Goal: Task Accomplishment & Management: Use online tool/utility

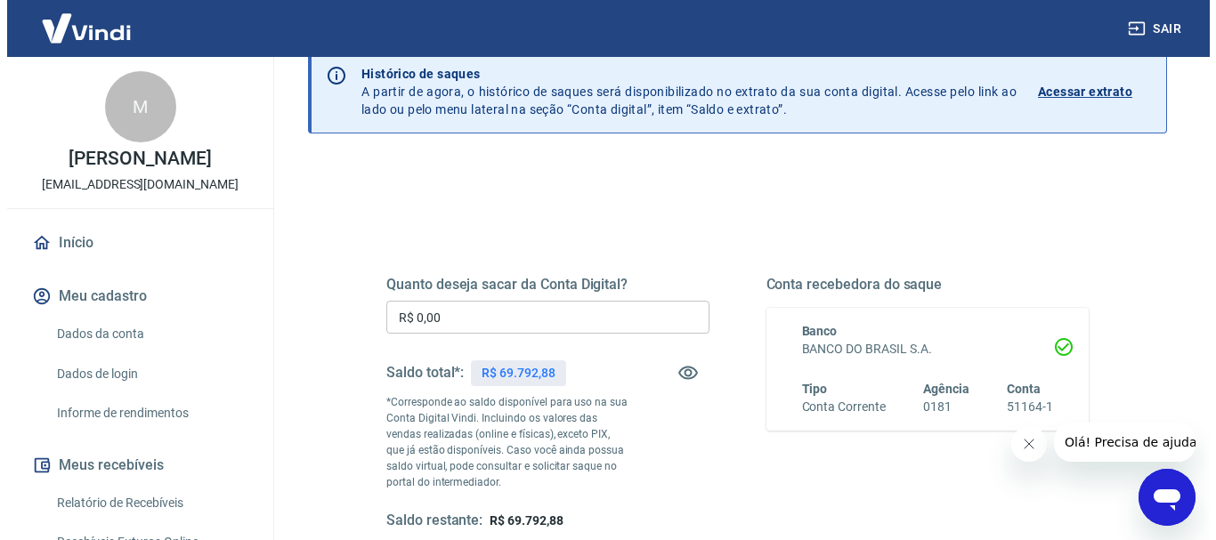
scroll to position [178, 0]
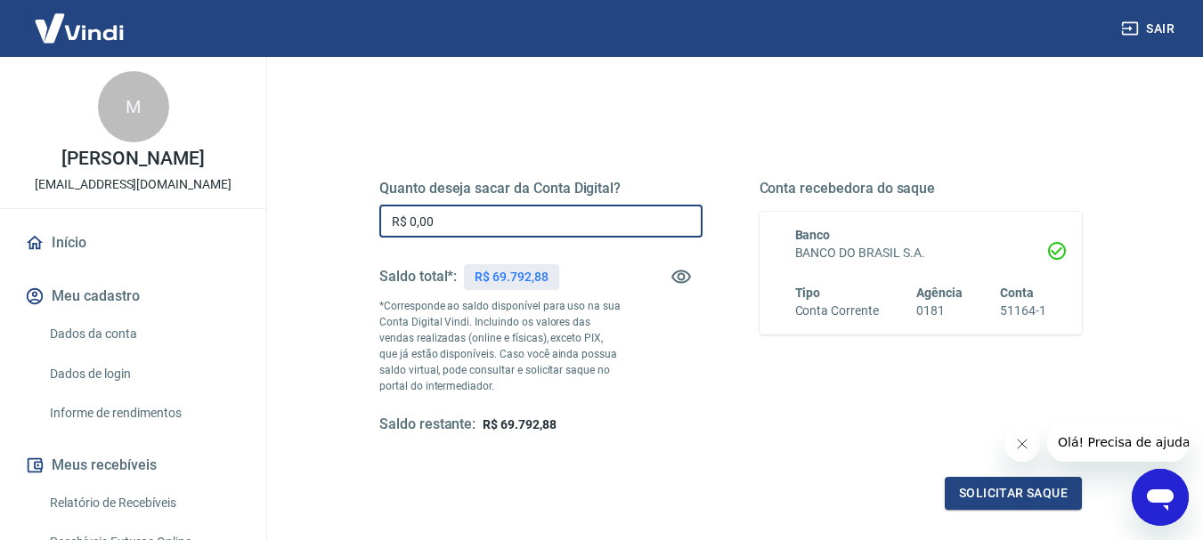
drag, startPoint x: 450, startPoint y: 215, endPoint x: 351, endPoint y: 210, distance: 98.9
click at [351, 210] on div "Quanto deseja sacar da Conta Digital? R$ 0,00 ​ Saldo total*: R$ 69.792,88 *Cor…" at bounding box center [730, 316] width 788 height 430
type input "R$ 69.700,00"
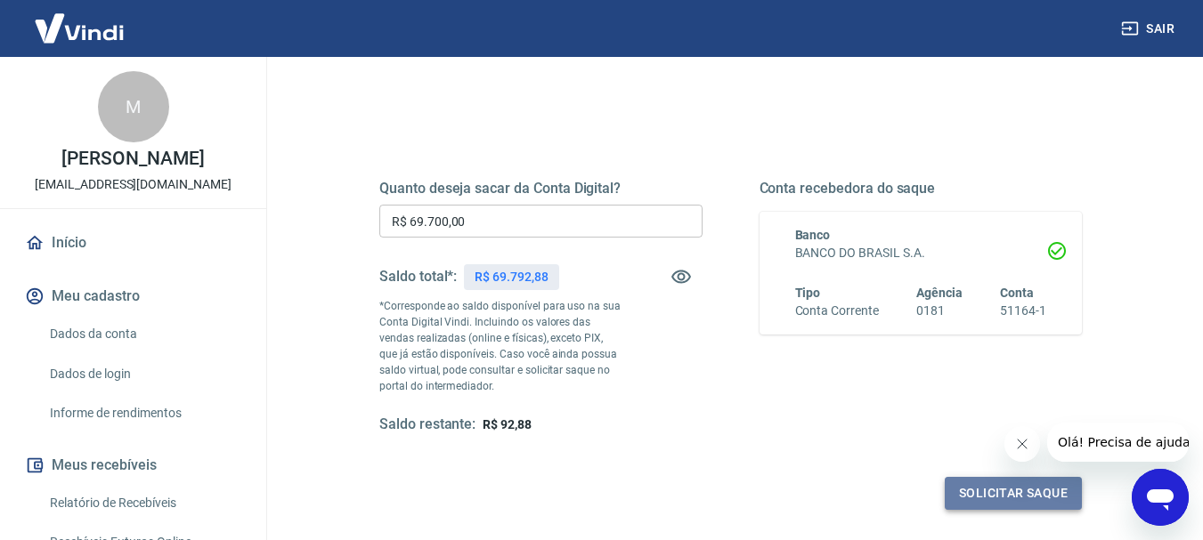
click at [1004, 487] on button "Solicitar saque" at bounding box center [1012, 493] width 137 height 33
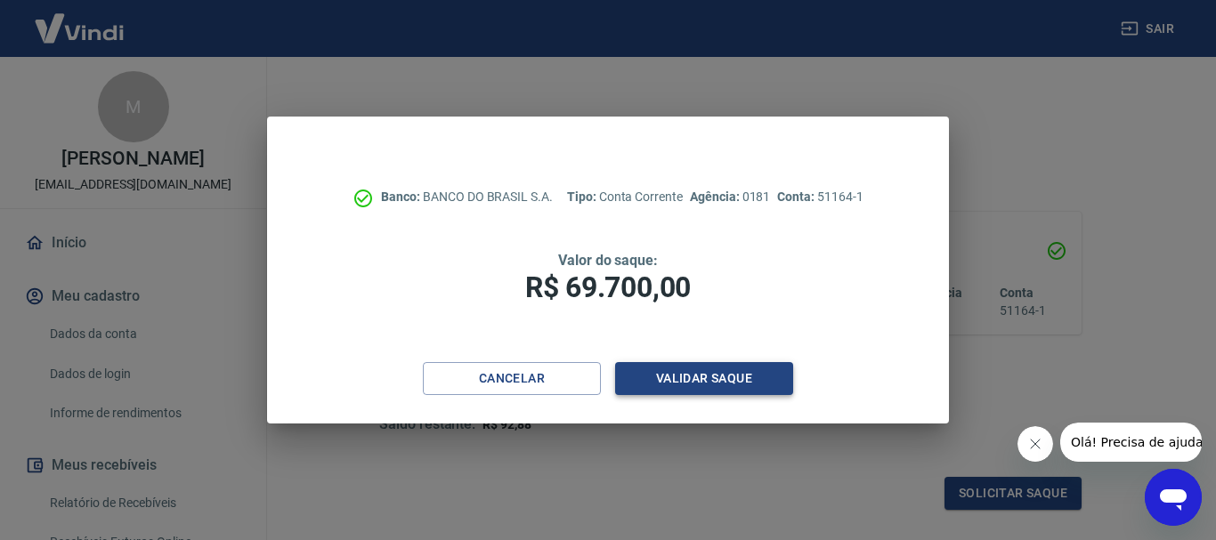
click at [727, 374] on button "Validar saque" at bounding box center [704, 378] width 178 height 33
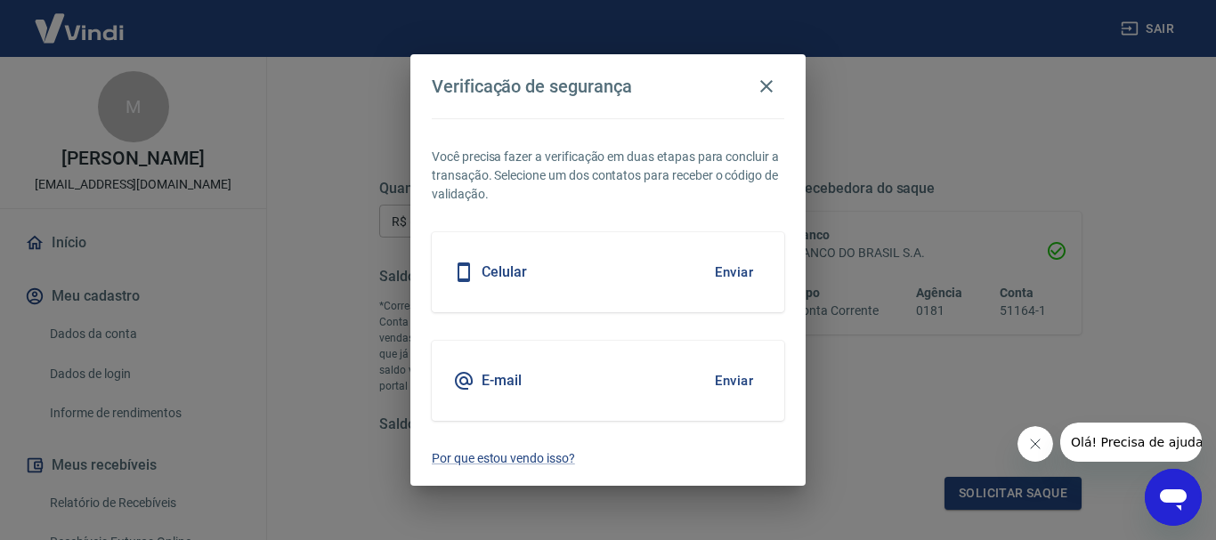
click at [731, 272] on button "Enviar" at bounding box center [734, 272] width 58 height 37
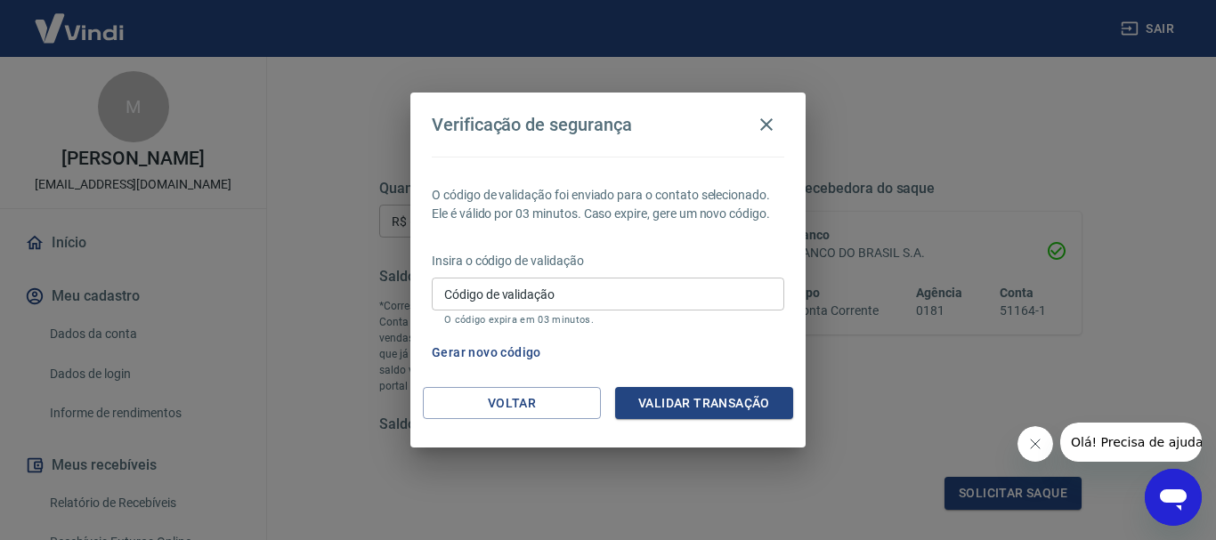
click at [620, 299] on input "Código de validação" at bounding box center [608, 294] width 352 height 33
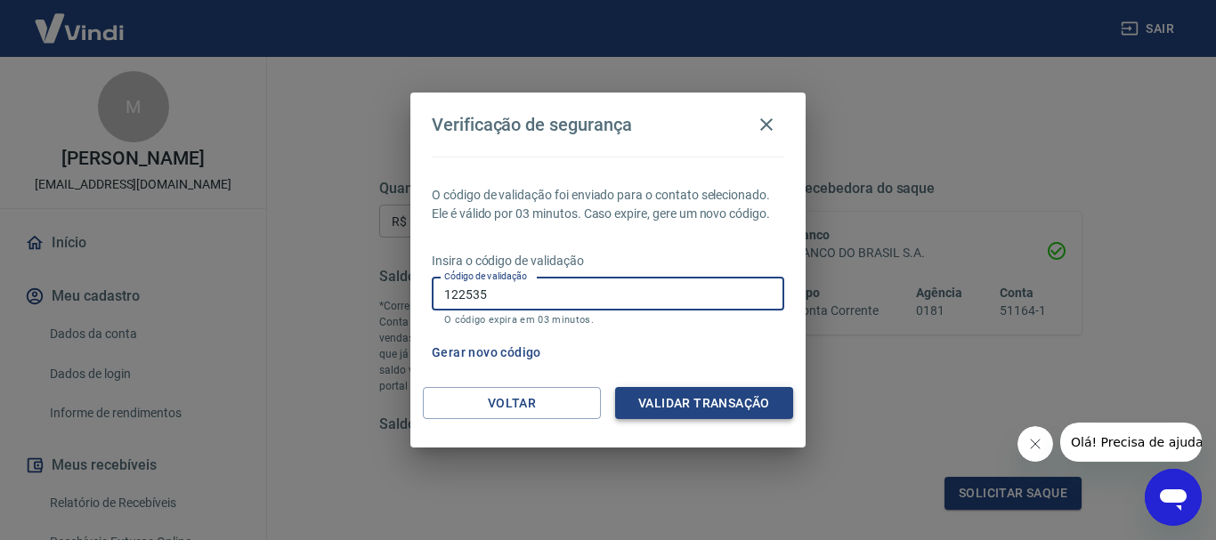
type input "122535"
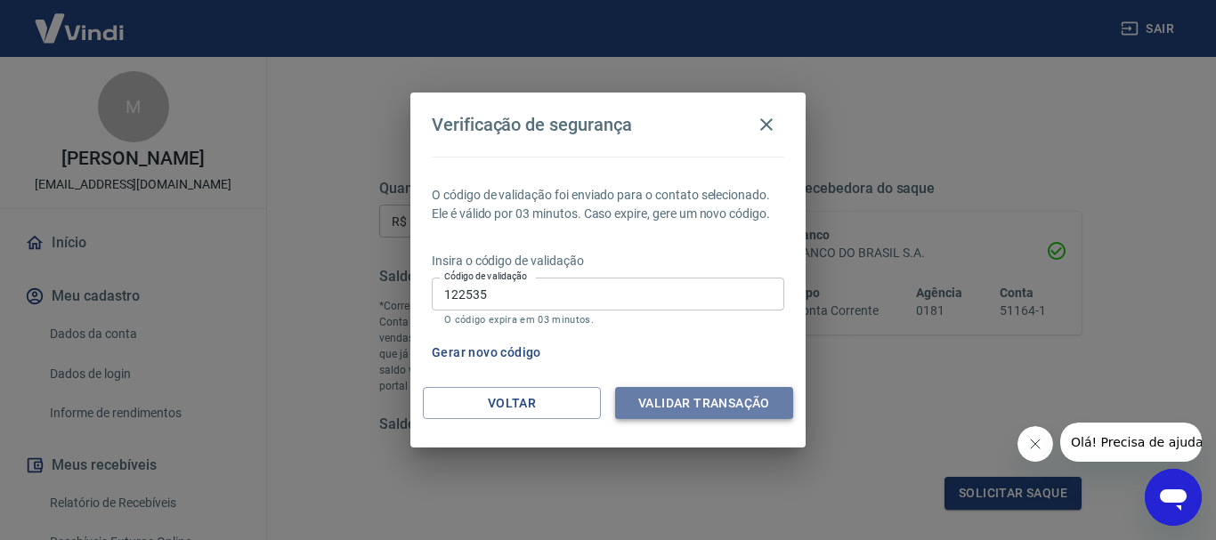
click at [723, 401] on button "Validar transação" at bounding box center [704, 403] width 178 height 33
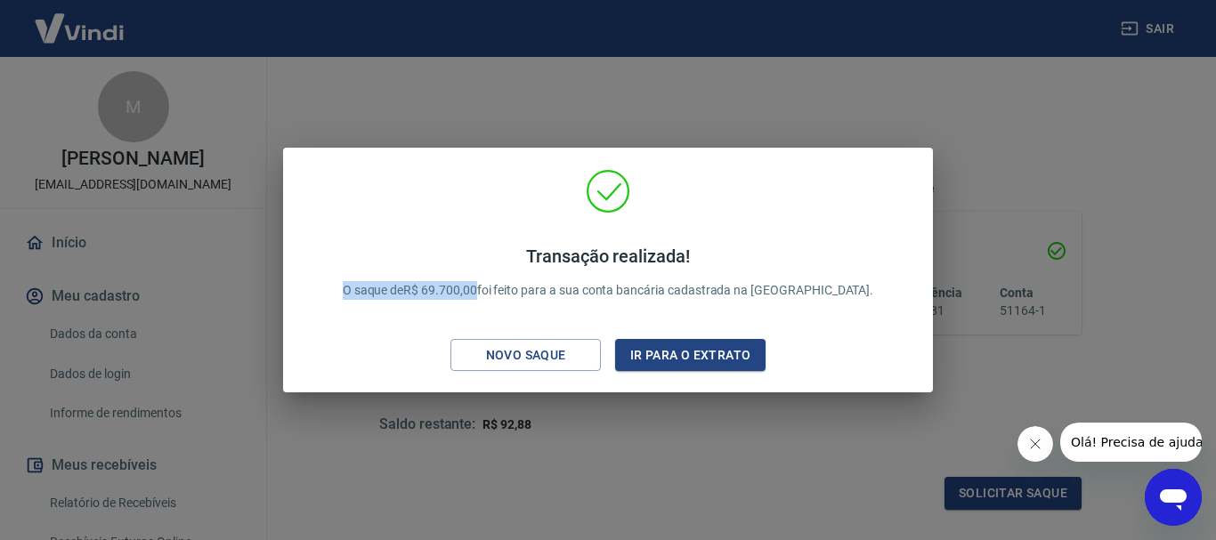
drag, startPoint x: 523, startPoint y: 289, endPoint x: 381, endPoint y: 284, distance: 142.5
click at [381, 284] on div "Transação realizada! O saque de R$ 69.700,00 foi feito para a sua conta bancári…" at bounding box center [608, 273] width 574 height 90
copy p "O saque de R$ 69.700,00"
